Goal: Task Accomplishment & Management: Manage account settings

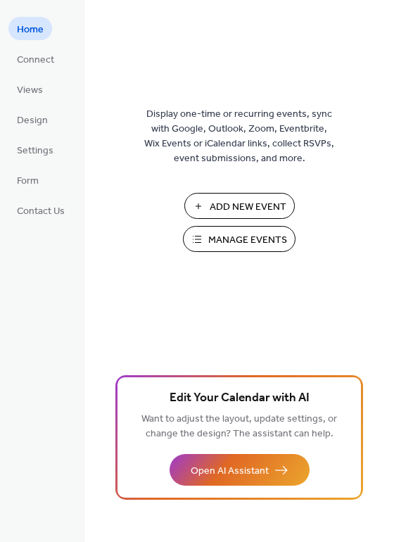
click at [242, 236] on span "Manage Events" at bounding box center [247, 240] width 79 height 15
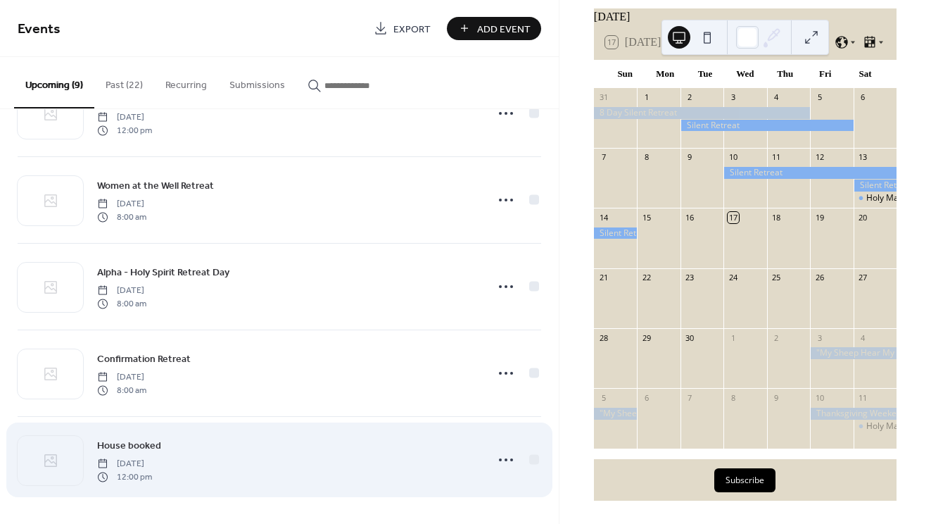
scroll to position [406, 0]
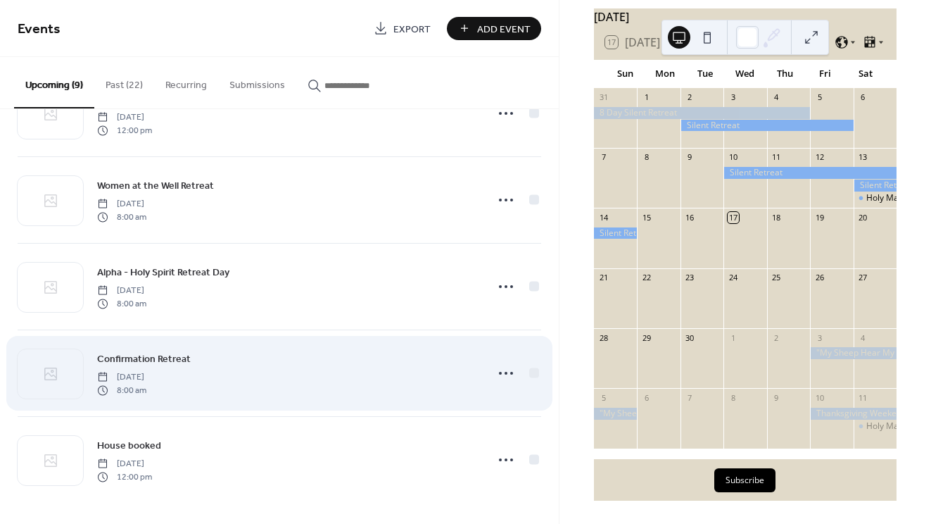
click at [137, 359] on span "Confirmation Retreat" at bounding box center [144, 359] width 94 height 15
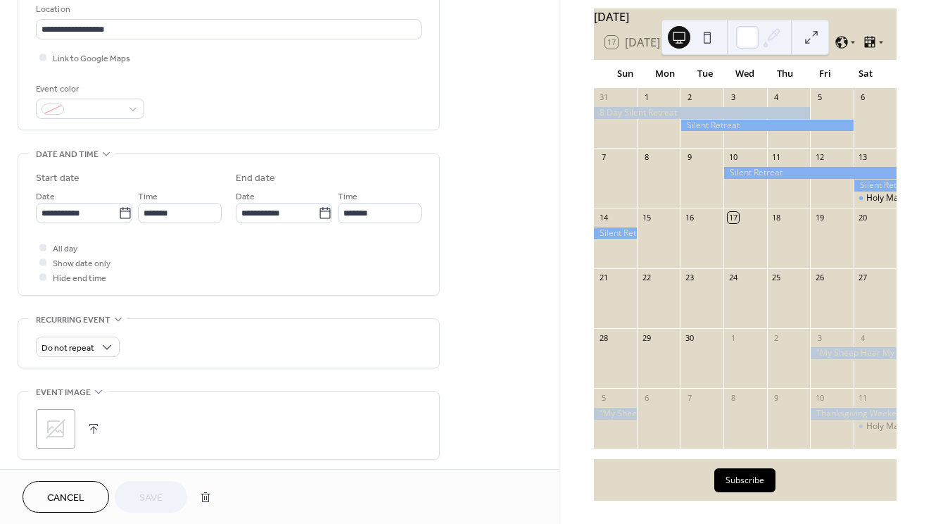
scroll to position [314, 0]
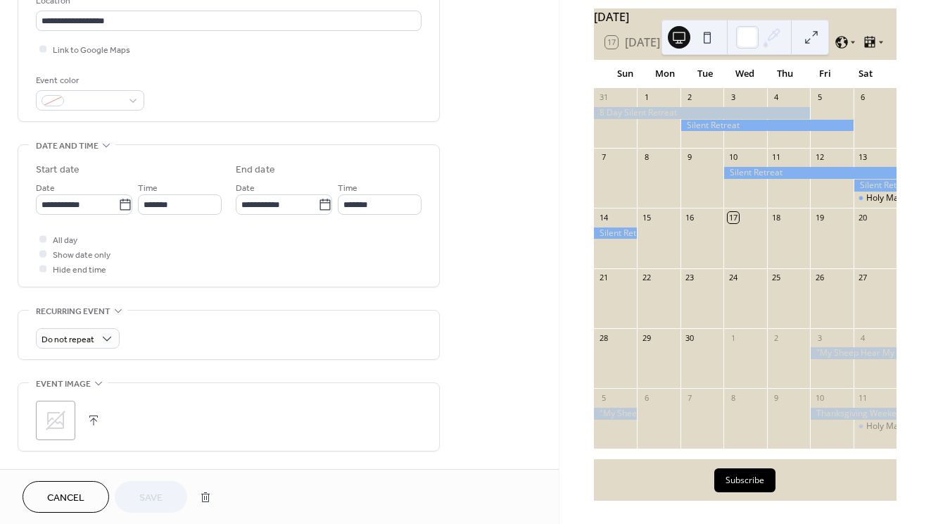
click at [914, 60] on div "[DATE] 17 [DATE] Sun Mon Tue Wed Thu Fri Sat 31 1 2 3 4 5 6 7 8 9 10 11 12 13 H…" at bounding box center [745, 262] width 372 height 524
click at [552, 133] on div "**********" at bounding box center [279, 194] width 559 height 861
click at [743, 8] on div "[DATE]" at bounding box center [745, 16] width 303 height 17
click at [678, 38] on button at bounding box center [679, 37] width 23 height 23
click at [707, 40] on button at bounding box center [707, 37] width 23 height 23
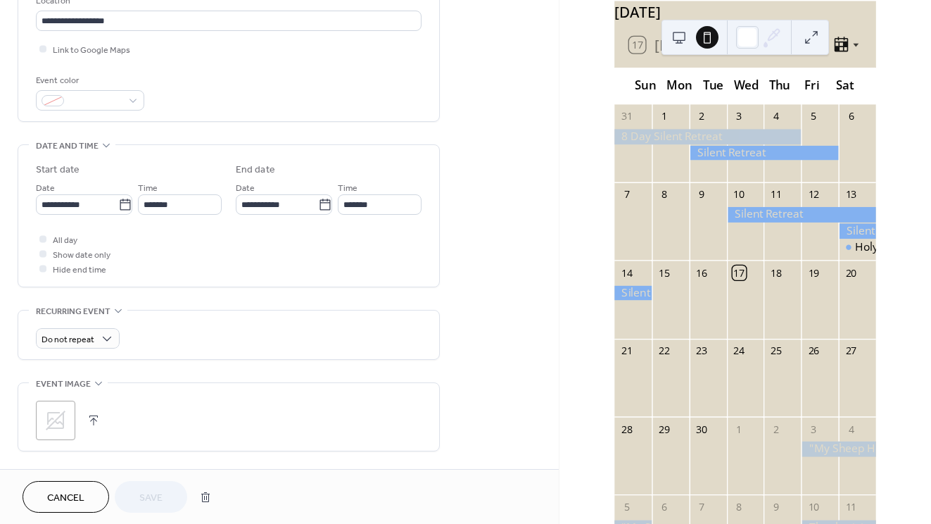
scroll to position [0, 0]
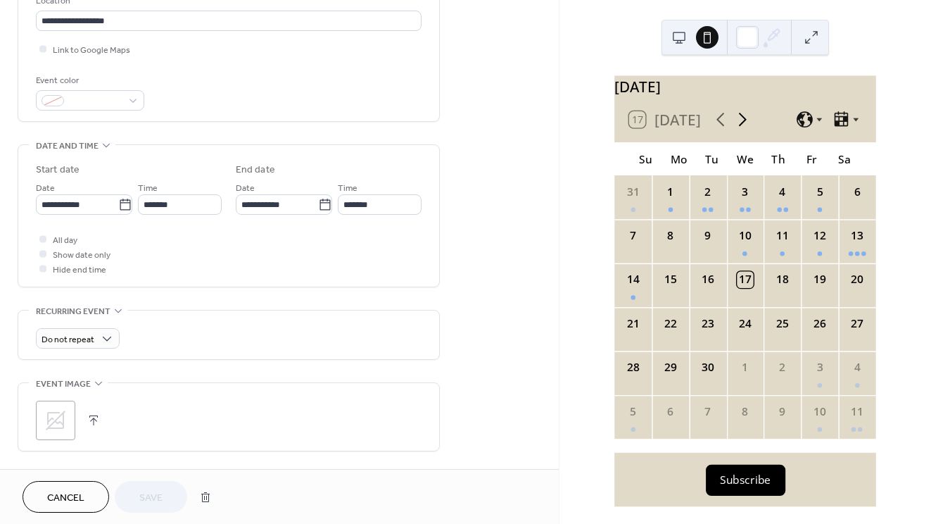
click at [742, 130] on icon at bounding box center [742, 119] width 22 height 22
